Goal: Task Accomplishment & Management: Use online tool/utility

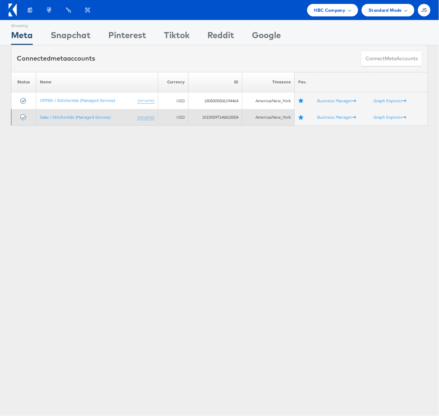
click at [66, 126] on td "Saks / StitcherAds (Managed Service) (rename)" at bounding box center [97, 117] width 122 height 17
click at [68, 118] on link "Saks / StitcherAds (Managed Service)" at bounding box center [75, 116] width 71 height 5
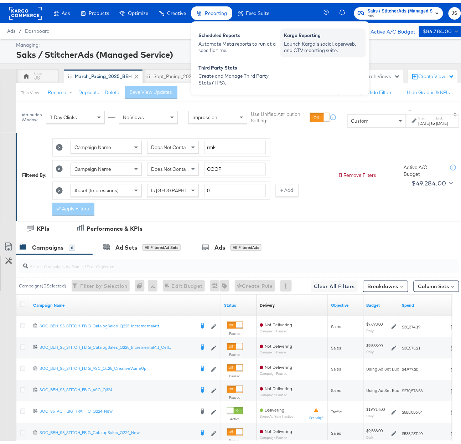
click at [312, 45] on div "Launch Kargo's social, openweb, and CTV reporting suite." at bounding box center [323, 43] width 78 height 13
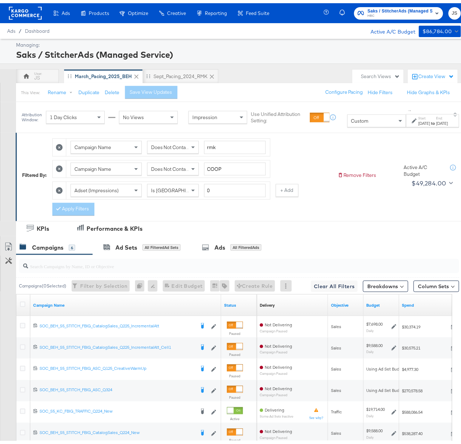
click at [341, 205] on div "Filtered By: Campaign Name Does Not Contain rmk Campaign Name Does Not Contain …" at bounding box center [242, 171] width 440 height 81
click at [275, 87] on div "This View: Rename Duplicate Delete Save View Updates Configure Pacing Hide Filt…" at bounding box center [242, 88] width 453 height 19
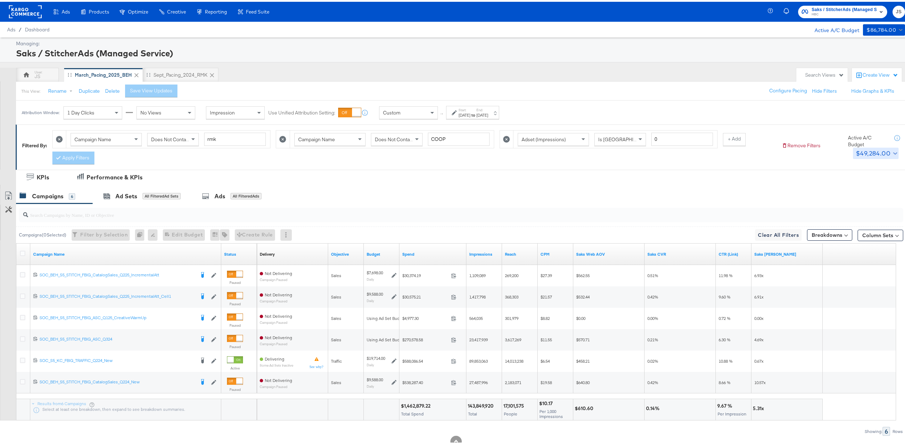
click at [468, 152] on icon "button" at bounding box center [895, 151] width 4 height 2
click at [468, 163] on icon "button" at bounding box center [901, 163] width 5 height 5
click at [468, 73] on div "JS March_Pacing_2025_BEH Sept_Pacing_2024_RMK" at bounding box center [404, 73] width 777 height 14
click at [173, 72] on div "Sept_Pacing_2024_RMK" at bounding box center [181, 73] width 54 height 7
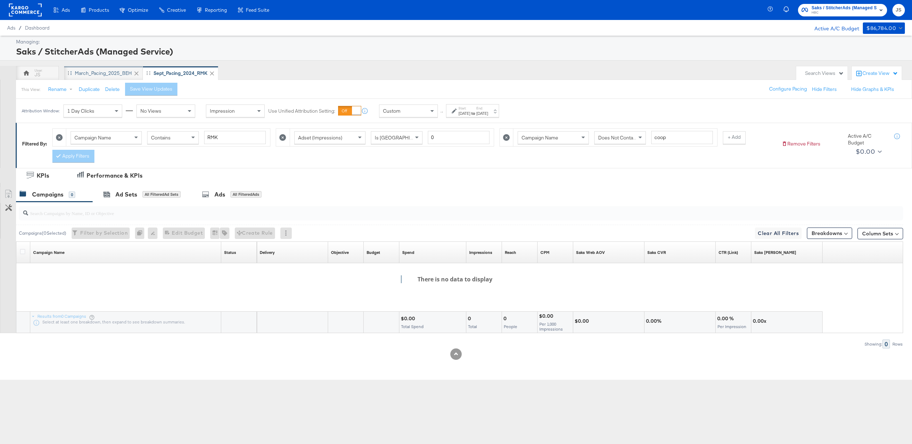
click at [107, 73] on div "March_Pacing_2025_BEH" at bounding box center [103, 73] width 57 height 7
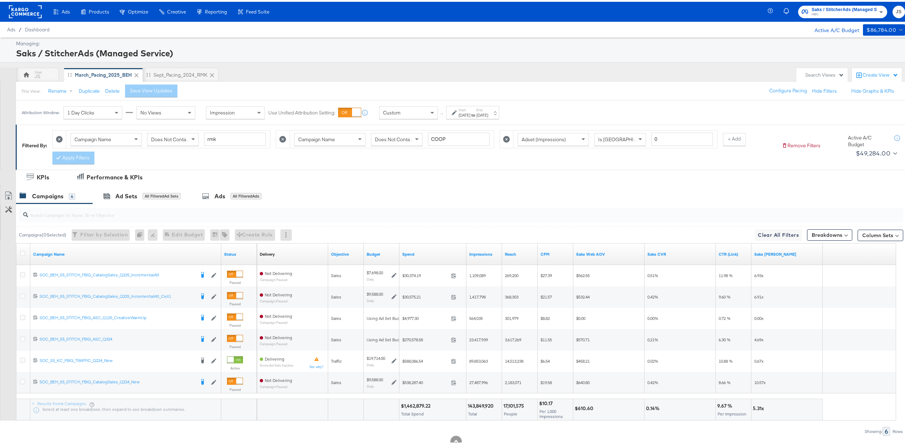
click at [288, 233] on div at bounding box center [285, 232] width 11 height 11
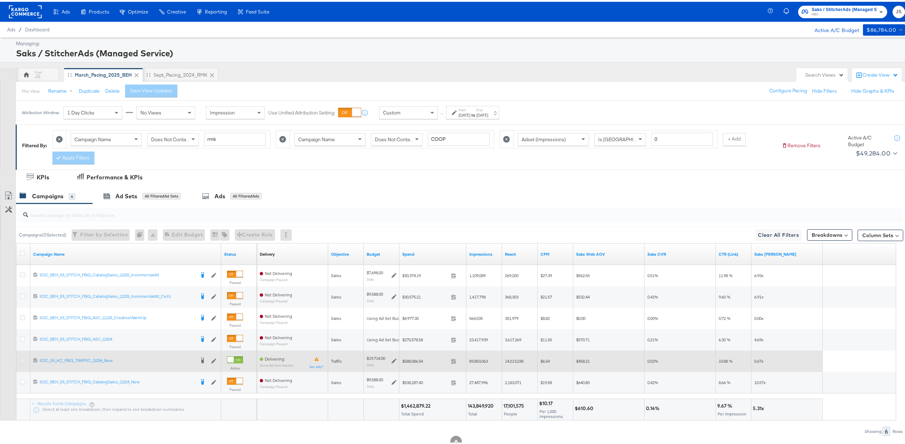
click at [20, 361] on icon at bounding box center [22, 358] width 5 height 5
click at [0, 0] on input "checkbox" at bounding box center [0, 0] width 0 height 0
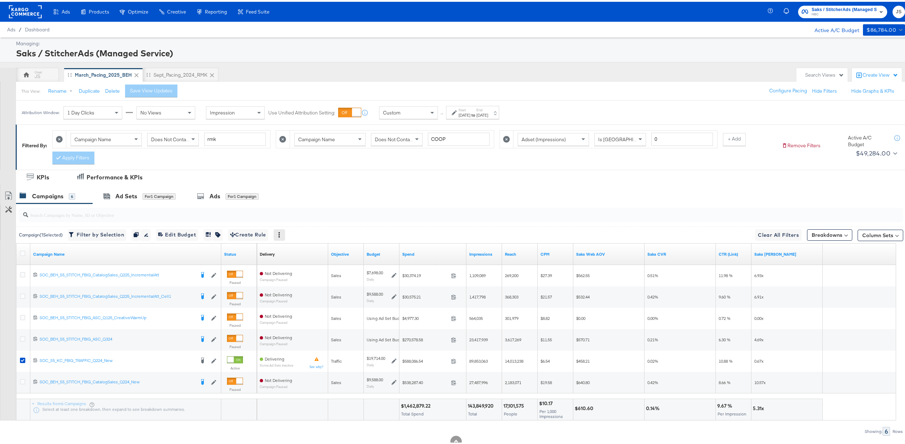
click at [281, 234] on icon at bounding box center [278, 232] width 5 height 5
click at [306, 168] on div "Filtered By: Campaign Name Does Not Contain rmk Campaign Name Does Not Contain …" at bounding box center [464, 145] width 896 height 45
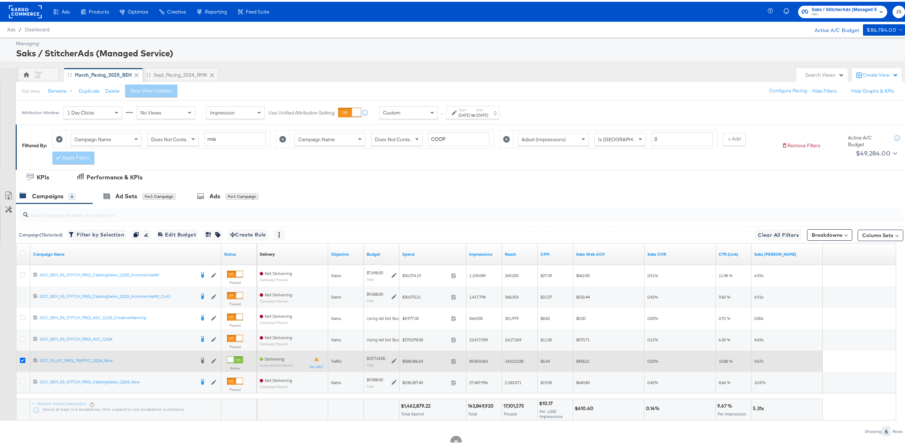
click at [21, 360] on icon at bounding box center [22, 358] width 5 height 5
click at [0, 0] on input "checkbox" at bounding box center [0, 0] width 0 height 0
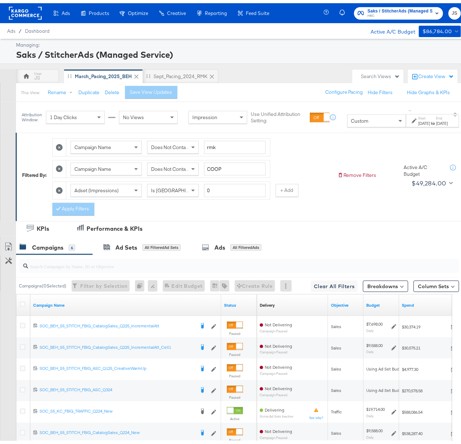
click at [351, 145] on div "Filtered By: Campaign Name Does Not Contain rmk Campaign Name Does Not Contain …" at bounding box center [242, 171] width 440 height 81
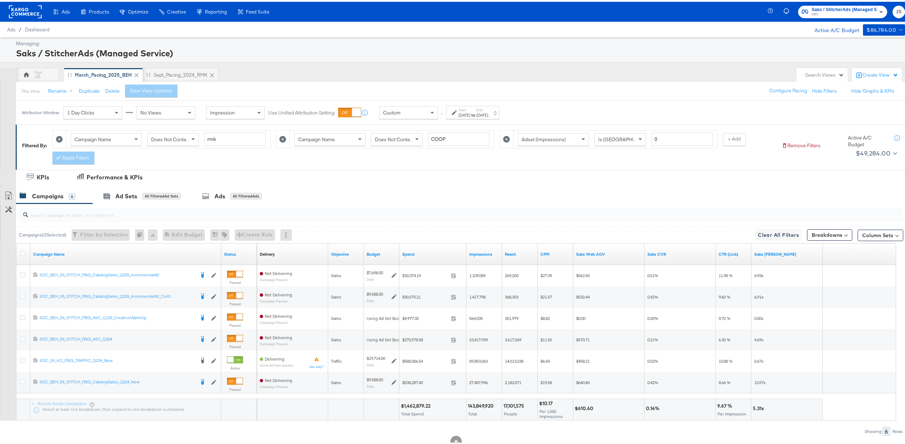
click at [468, 73] on div "Create View" at bounding box center [881, 73] width 36 height 7
click at [468, 69] on div "JS March_Pacing_2025_BEH Sept_Pacing_2024_RMK" at bounding box center [404, 73] width 777 height 14
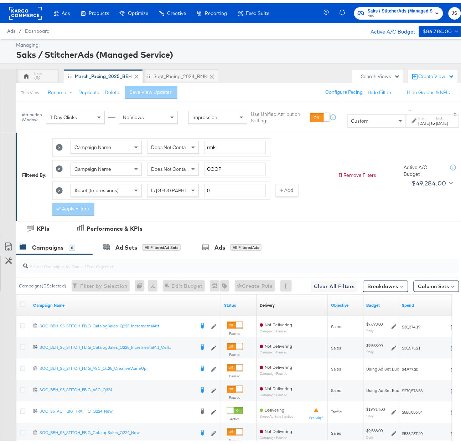
click at [440, 69] on div "Create View" at bounding box center [433, 73] width 50 height 14
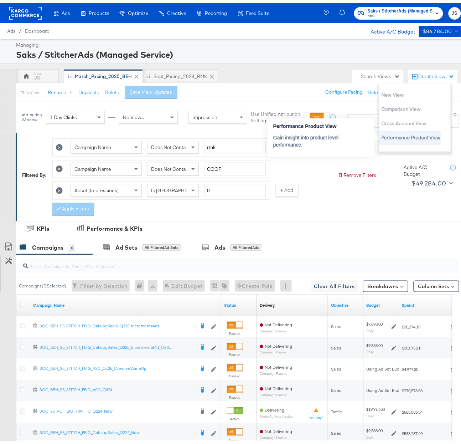
click at [419, 136] on span "Performance Product View" at bounding box center [411, 134] width 59 height 7
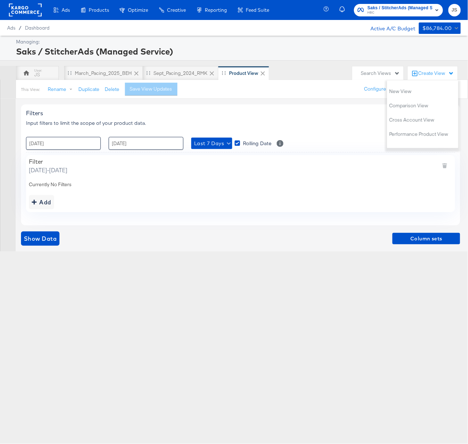
click at [329, 117] on div "Filters Input filters to limit the scope of your product data. Export View" at bounding box center [240, 117] width 429 height 17
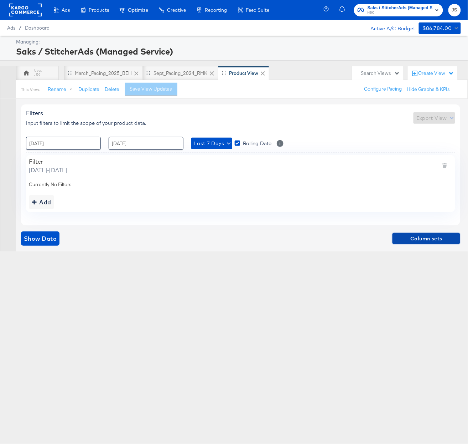
click at [436, 242] on span "Column sets" at bounding box center [427, 238] width 62 height 9
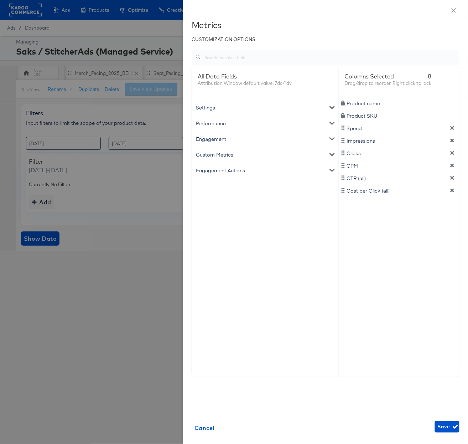
click at [325, 123] on div "Performance" at bounding box center [265, 123] width 144 height 16
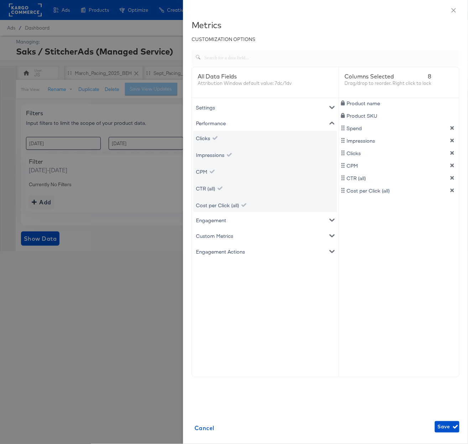
click at [325, 123] on div "Performance" at bounding box center [265, 123] width 144 height 16
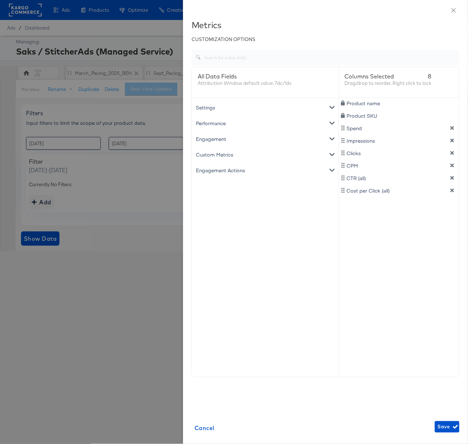
click at [330, 107] on icon "metrics-list" at bounding box center [332, 107] width 5 height 5
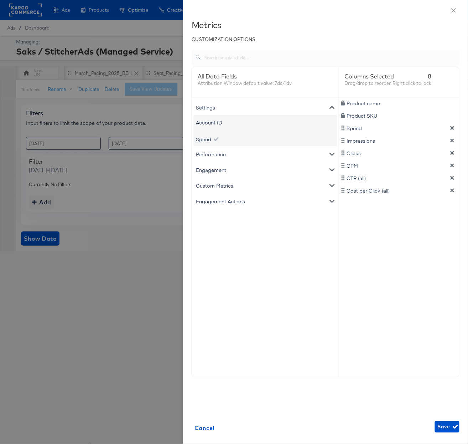
click at [330, 105] on icon "metrics-list" at bounding box center [332, 107] width 5 height 5
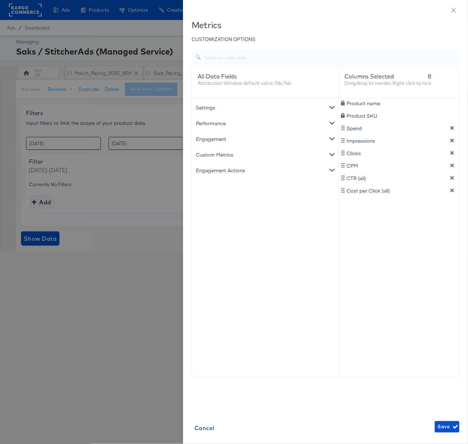
click at [330, 137] on icon "metrics-list" at bounding box center [332, 138] width 5 height 5
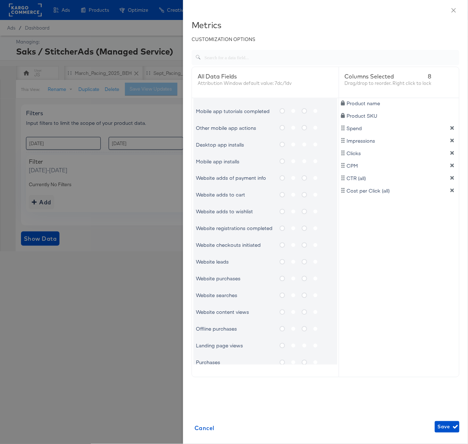
scroll to position [308, 0]
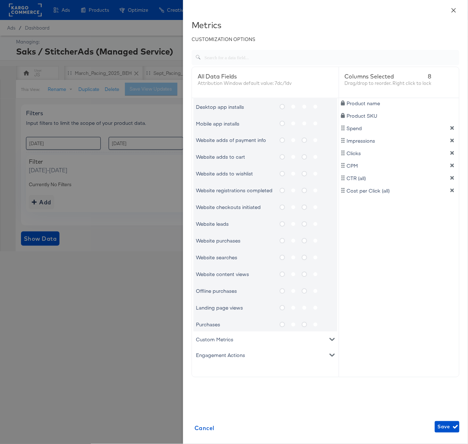
click at [452, 11] on icon "close" at bounding box center [454, 10] width 6 height 6
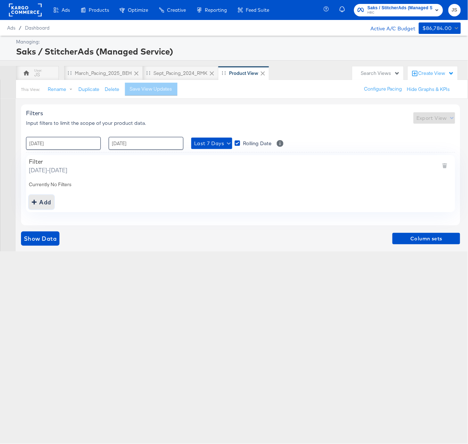
click at [46, 200] on div "Add" at bounding box center [42, 202] width 20 height 10
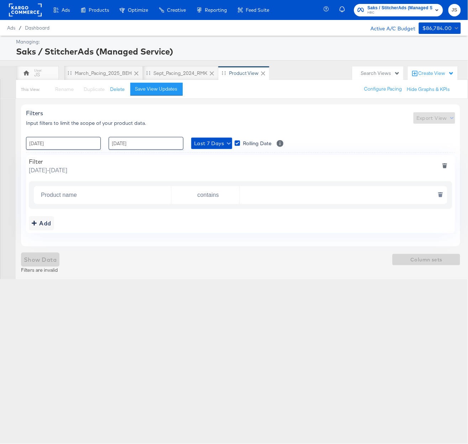
click at [145, 199] on input "Product name" at bounding box center [104, 195] width 133 height 15
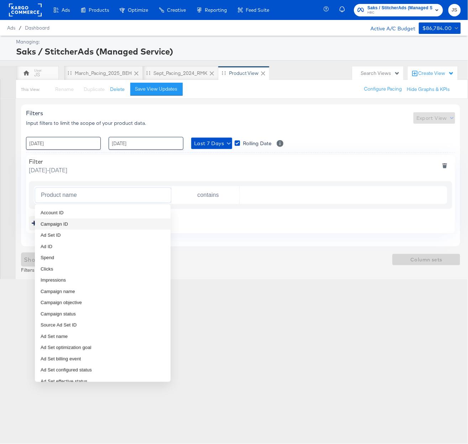
click at [114, 223] on li "Campaign ID" at bounding box center [103, 223] width 136 height 11
type input "Campaign ID"
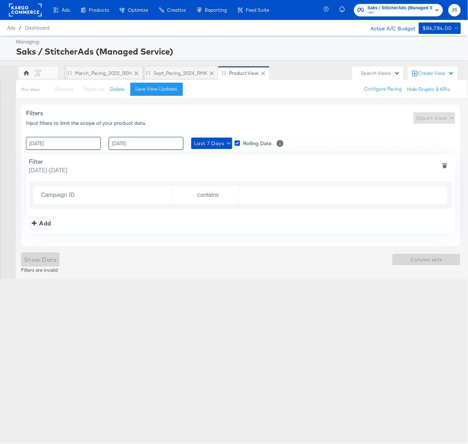
click at [220, 206] on div "Campaign ID contains" at bounding box center [241, 195] width 424 height 28
click at [219, 199] on input "contains" at bounding box center [206, 195] width 65 height 15
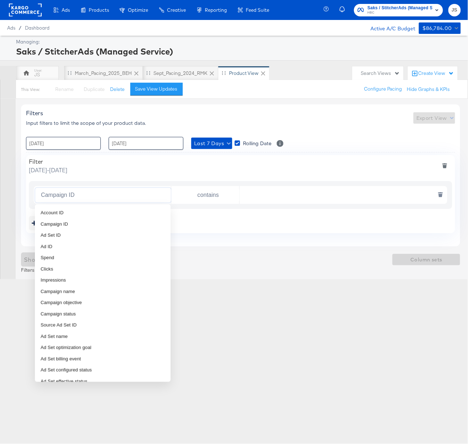
click at [110, 192] on input "Campaign ID" at bounding box center [104, 195] width 133 height 15
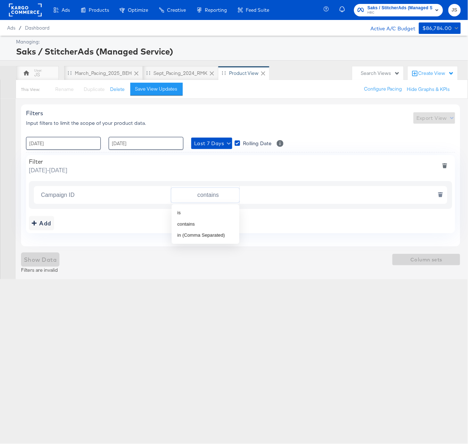
click at [221, 201] on input "contains" at bounding box center [206, 195] width 65 height 15
click at [311, 201] on input "text" at bounding box center [342, 195] width 205 height 15
